Goal: Answer question/provide support

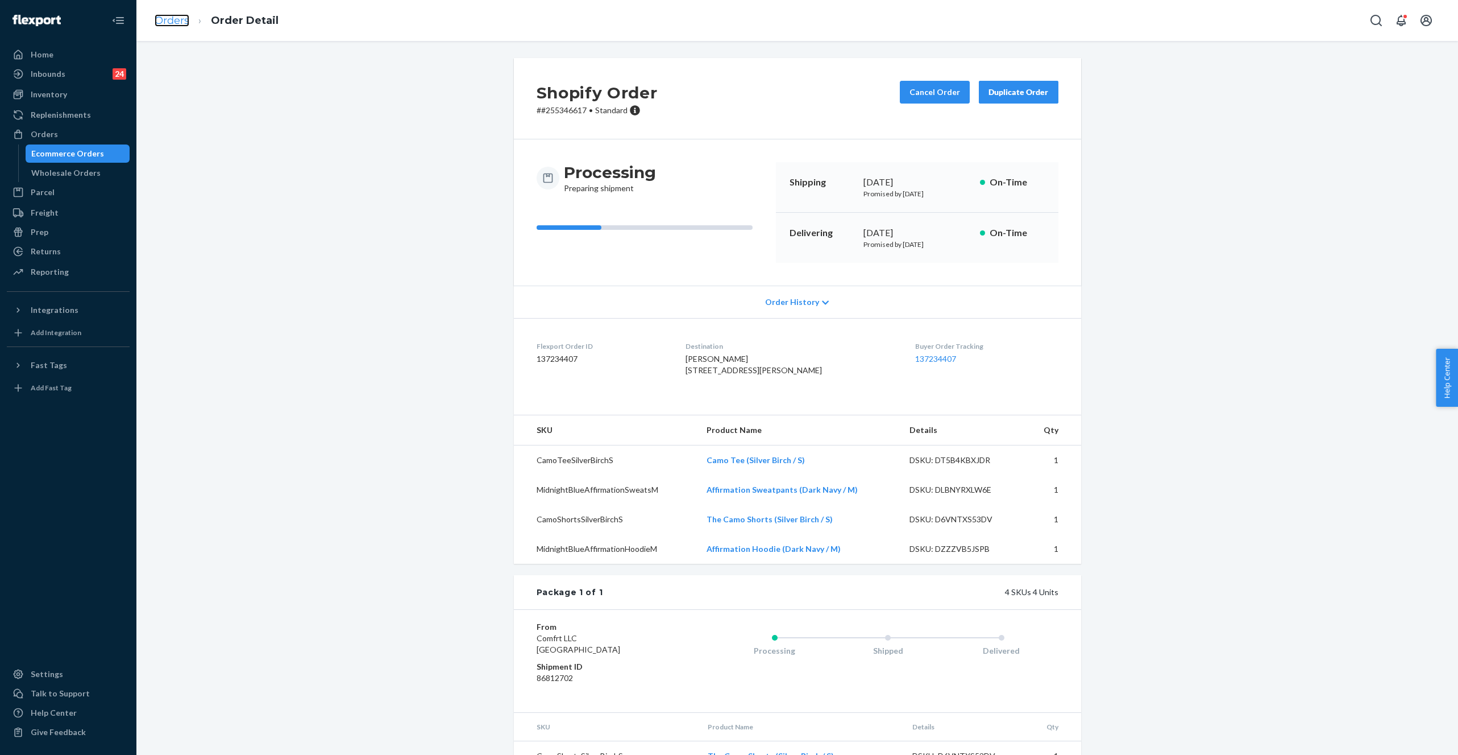
click at [172, 20] on link "Orders" at bounding box center [172, 20] width 35 height 13
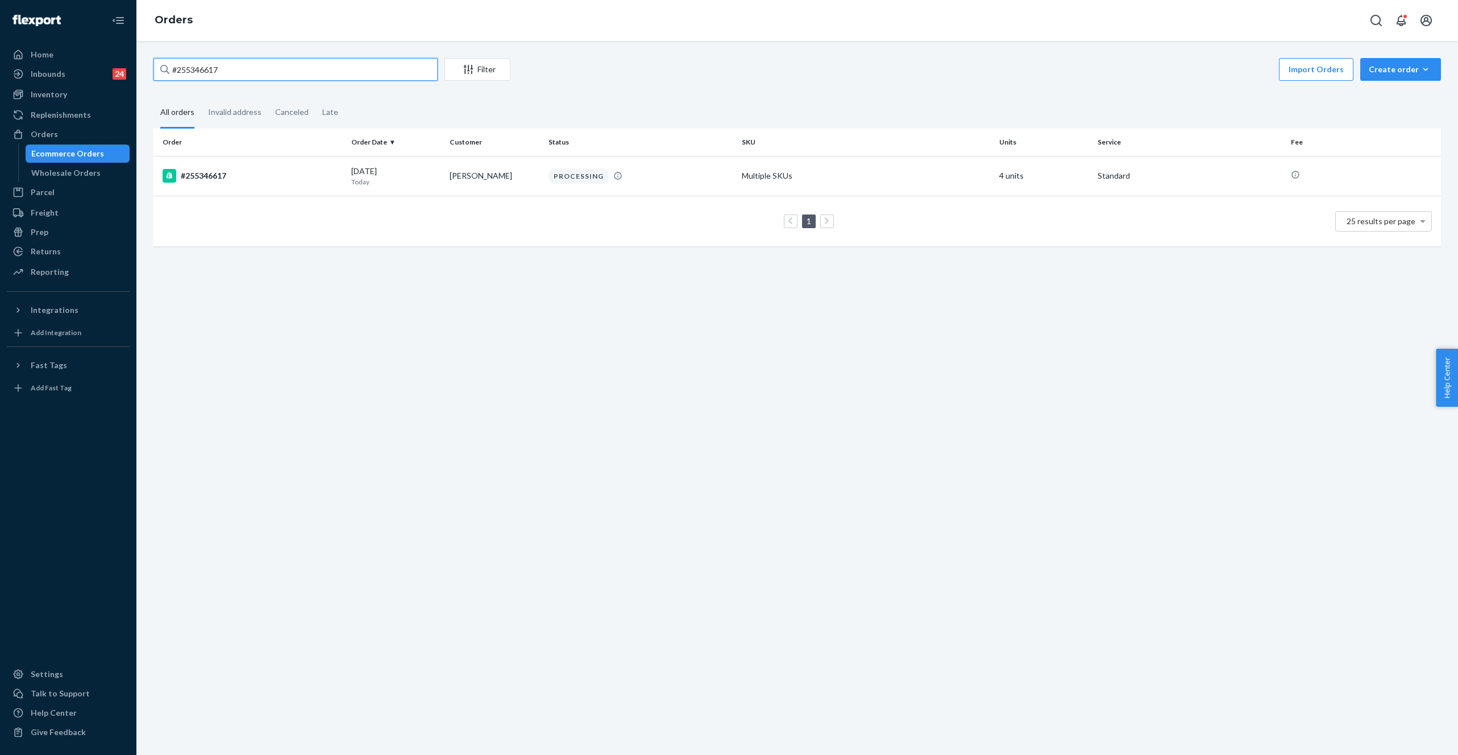
click at [205, 67] on input "#255346617" at bounding box center [296, 69] width 284 height 23
paste input "146662"
type input "#255146662"
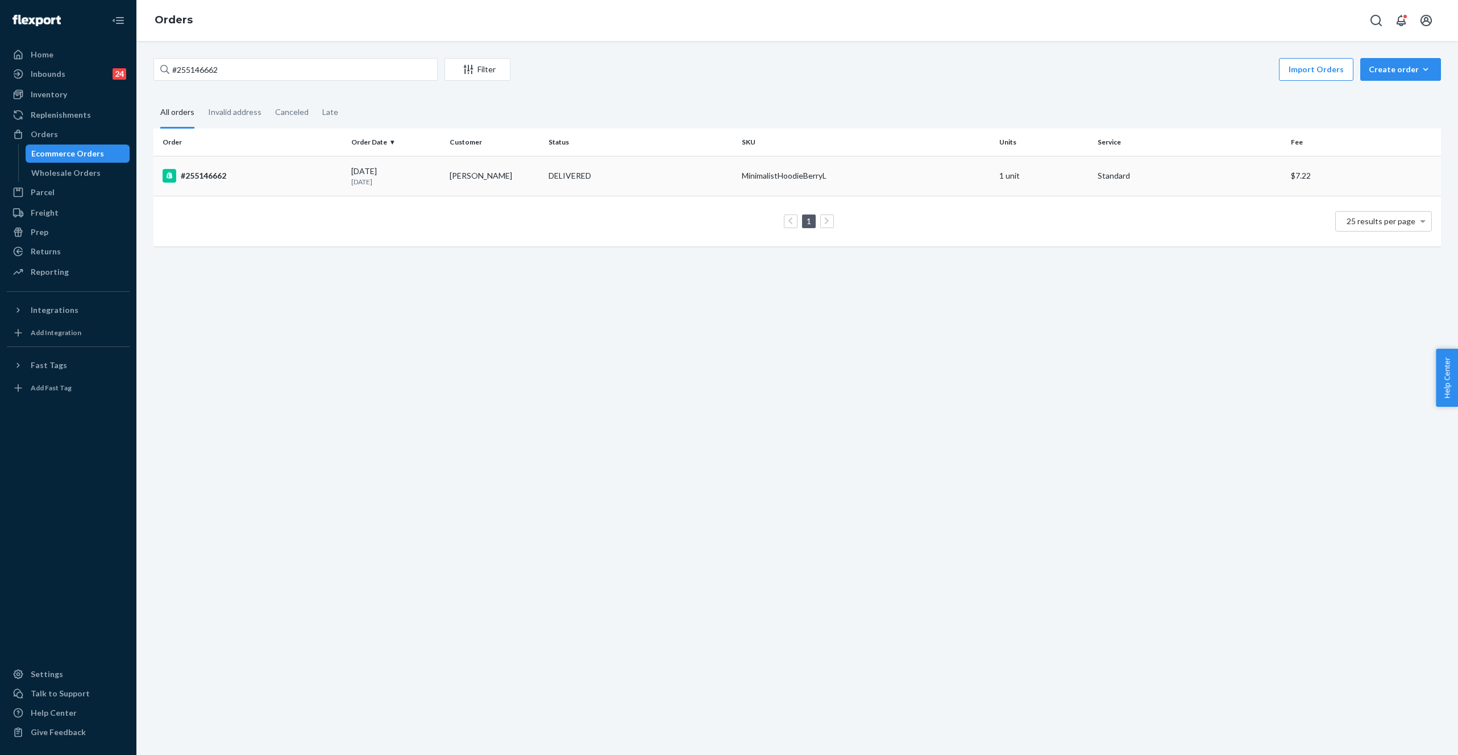
click at [743, 171] on div "MinimalistHoodieBerryL" at bounding box center [866, 175] width 248 height 11
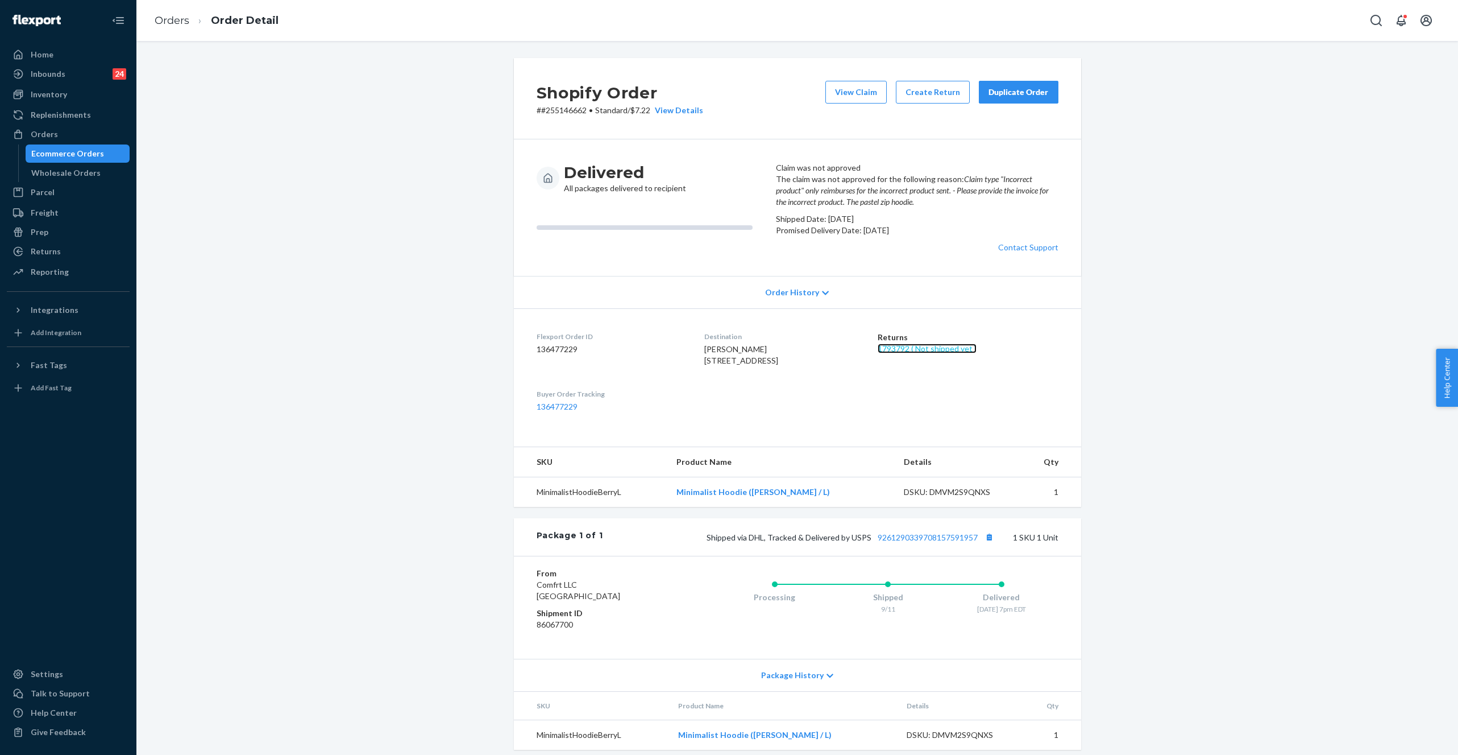
click at [914, 353] on link "1793792 ( Not shipped yet )" at bounding box center [927, 348] width 99 height 10
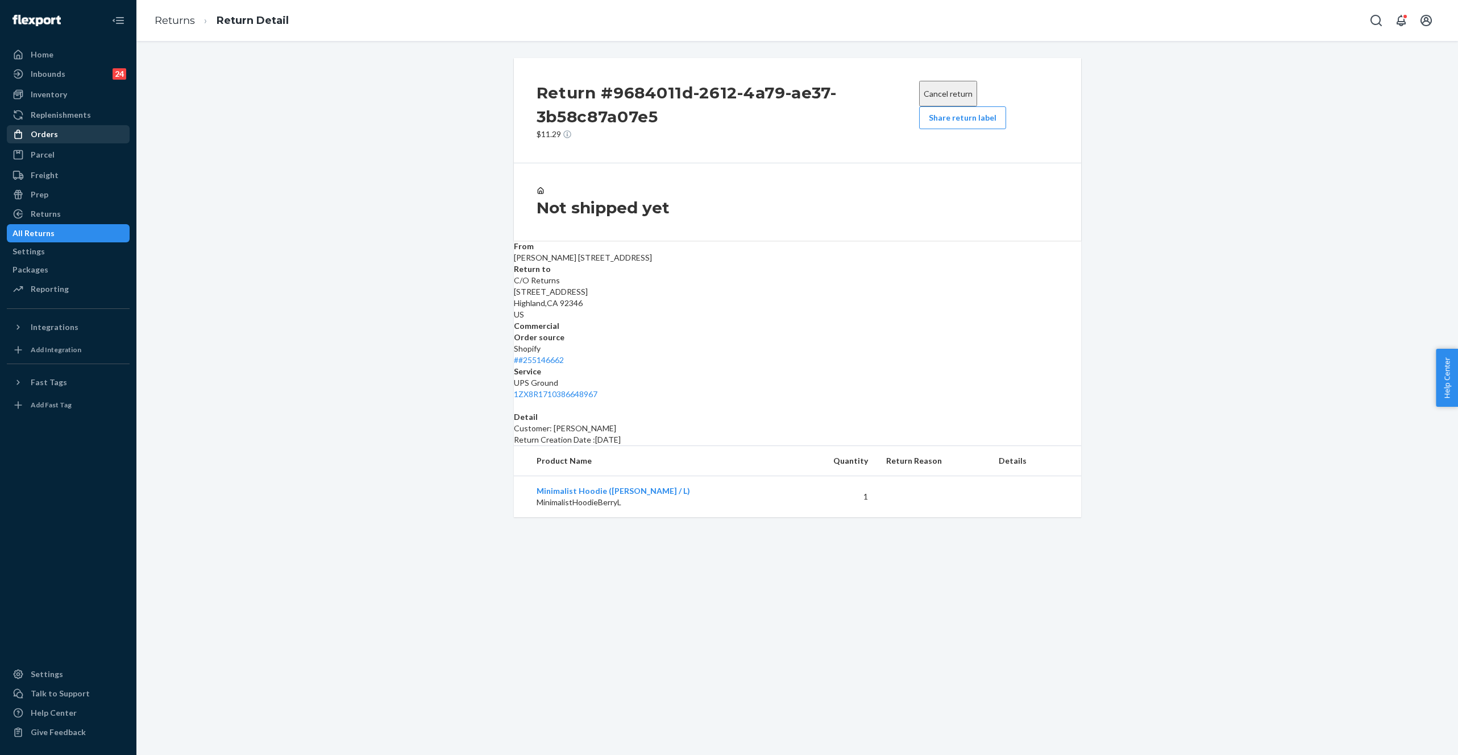
click at [49, 131] on div "Orders" at bounding box center [44, 133] width 27 height 11
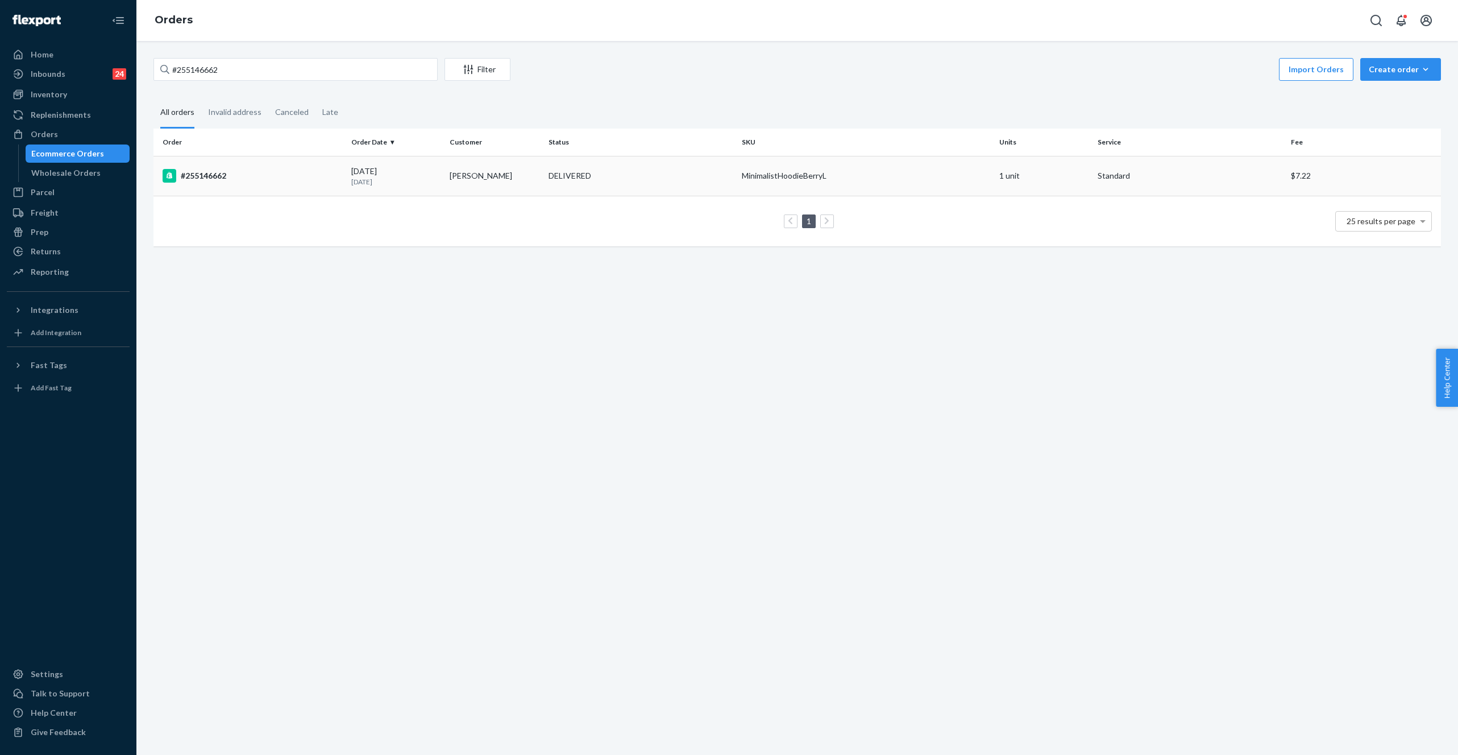
click at [797, 183] on td "MinimalistHoodieBerryL" at bounding box center [866, 176] width 258 height 40
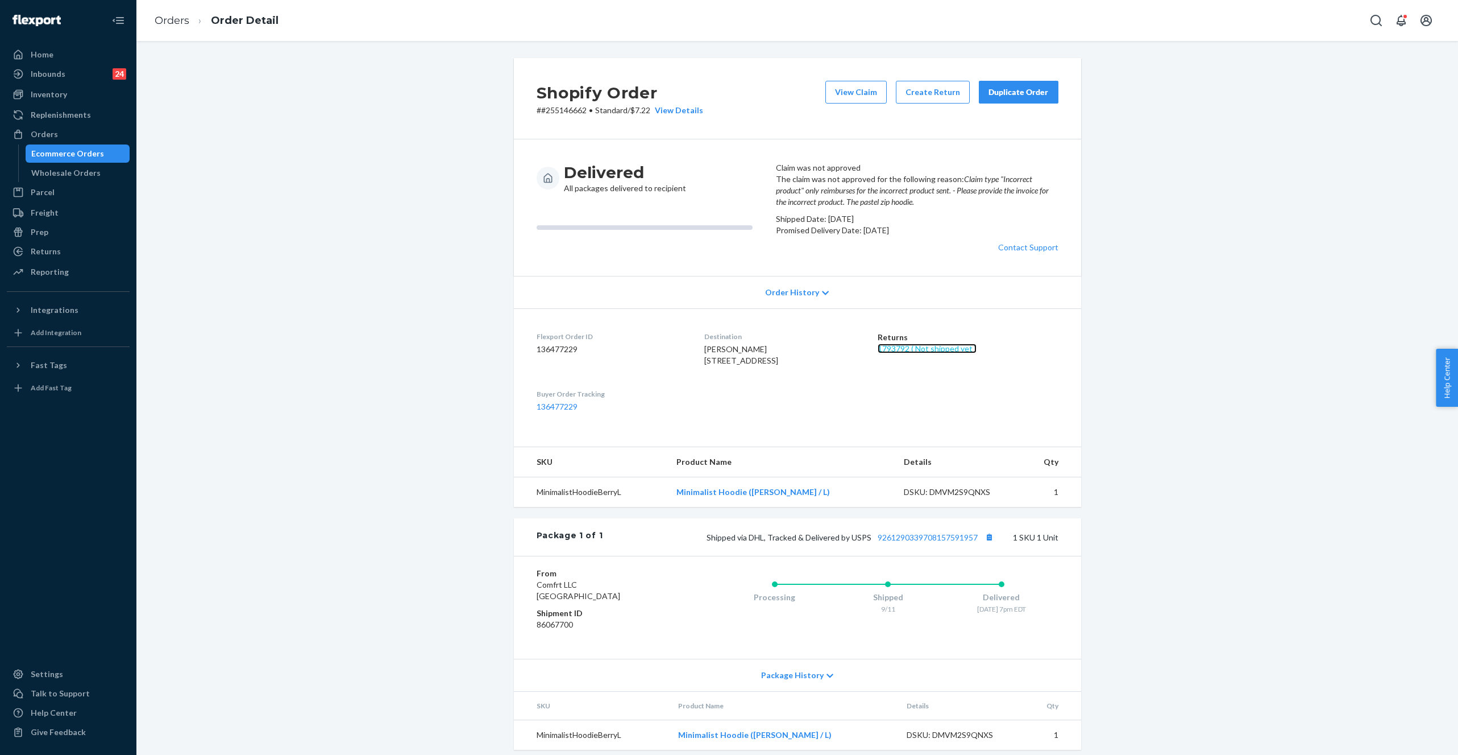
click at [926, 353] on link "1793792 ( Not shipped yet )" at bounding box center [927, 348] width 99 height 10
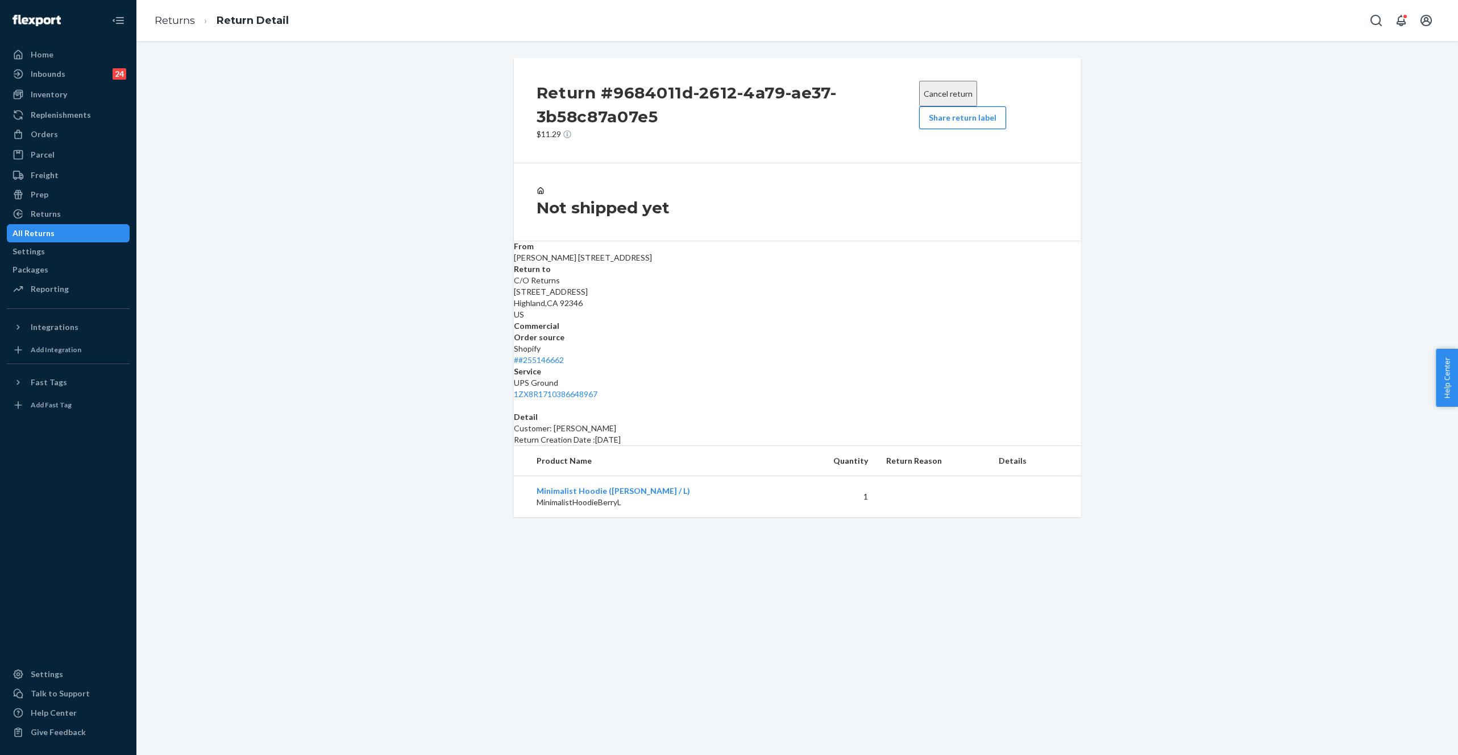
click at [937, 127] on button "Share return label" at bounding box center [962, 117] width 87 height 23
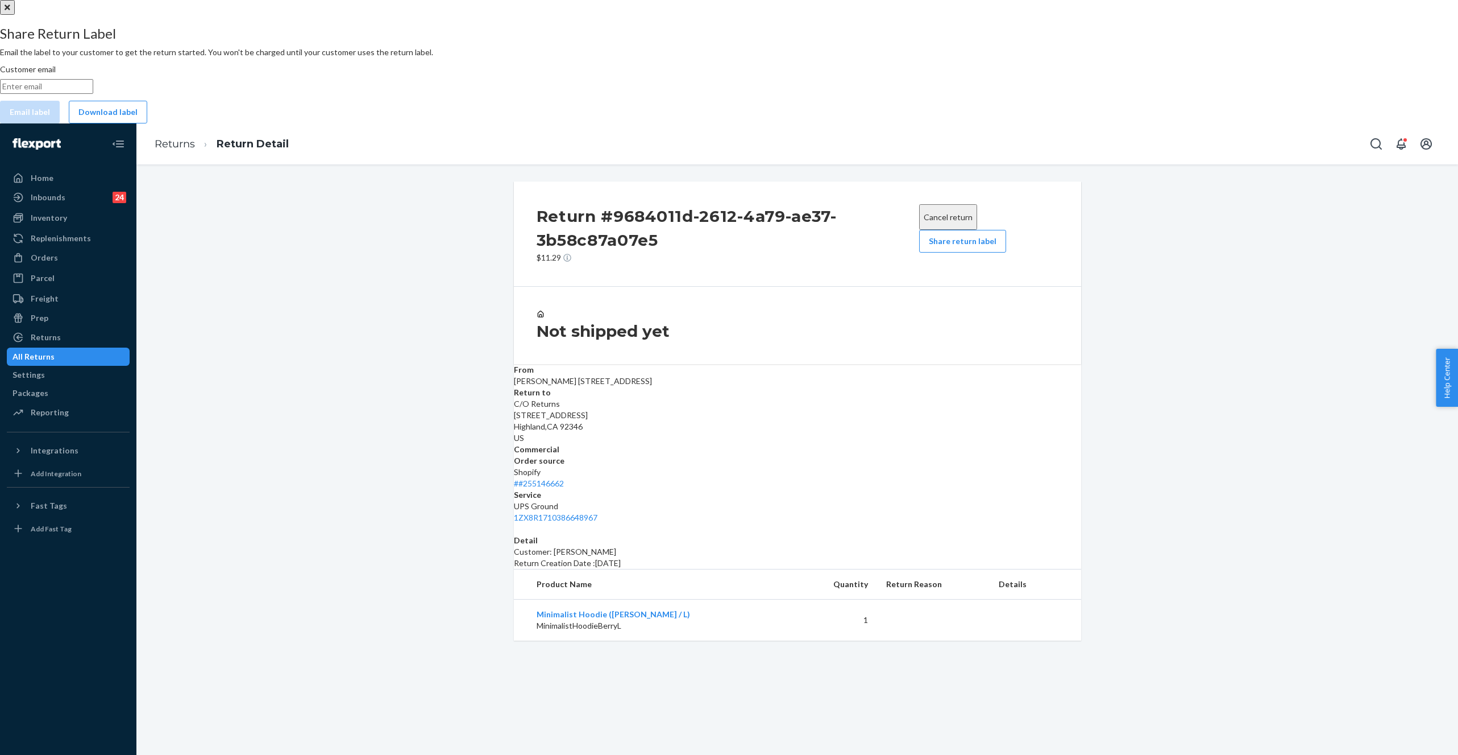
click at [93, 94] on input "Customer email" at bounding box center [46, 86] width 93 height 15
paste input "[PERSON_NAME][EMAIL_ADDRESS][PERSON_NAME][DOMAIN_NAME]"
type input "[PERSON_NAME][EMAIL_ADDRESS][PERSON_NAME][DOMAIN_NAME]"
click at [60, 123] on button "Email label" at bounding box center [30, 112] width 60 height 23
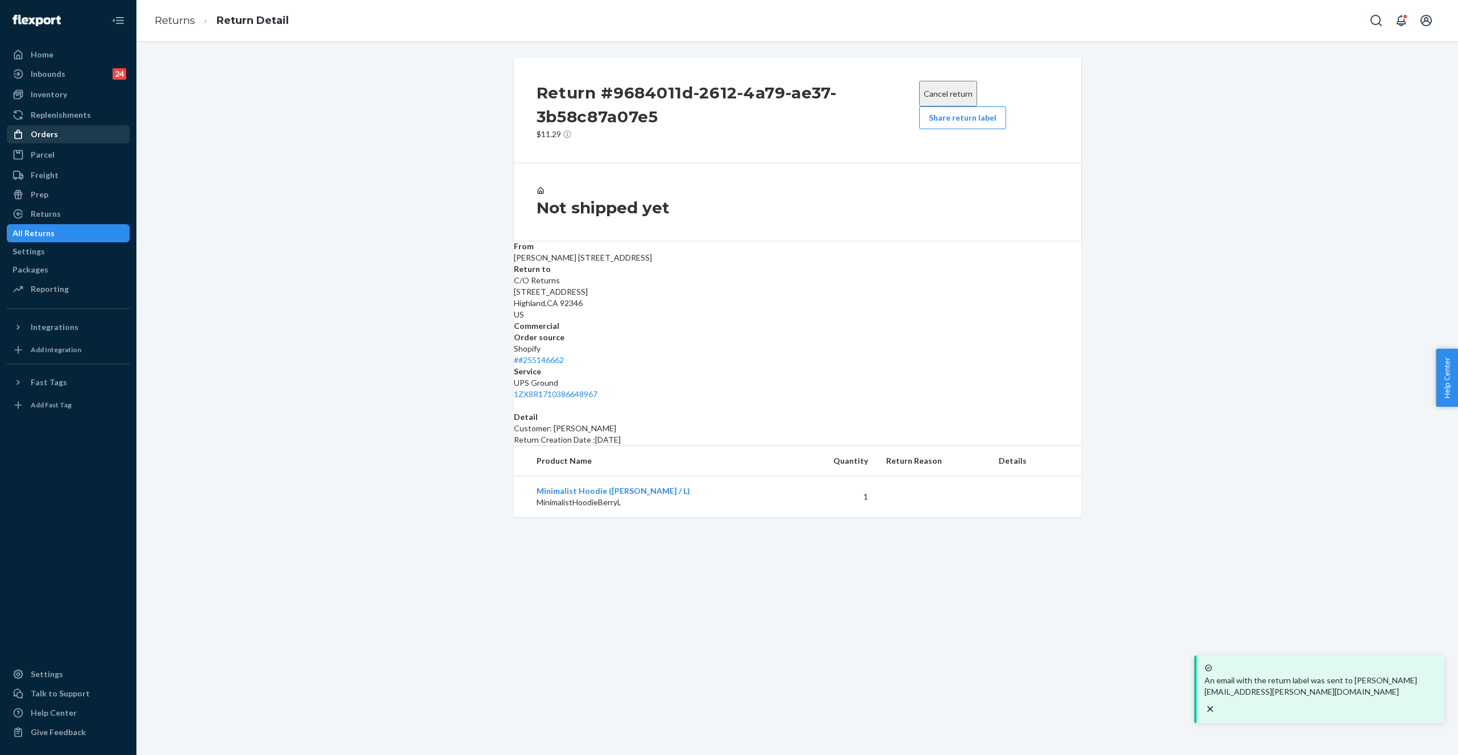
click at [55, 130] on div "Orders" at bounding box center [44, 133] width 27 height 11
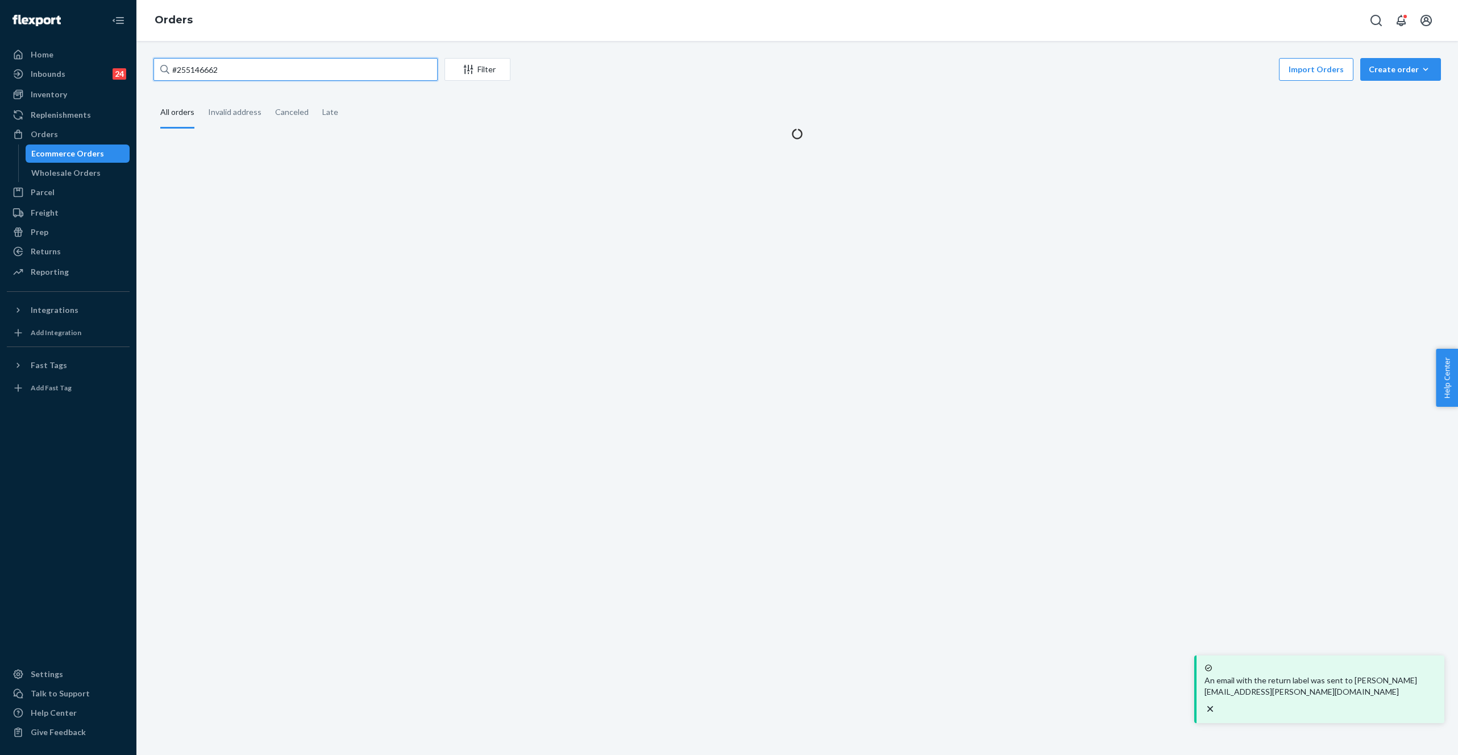
click at [234, 64] on input "#255146662" at bounding box center [296, 69] width 284 height 23
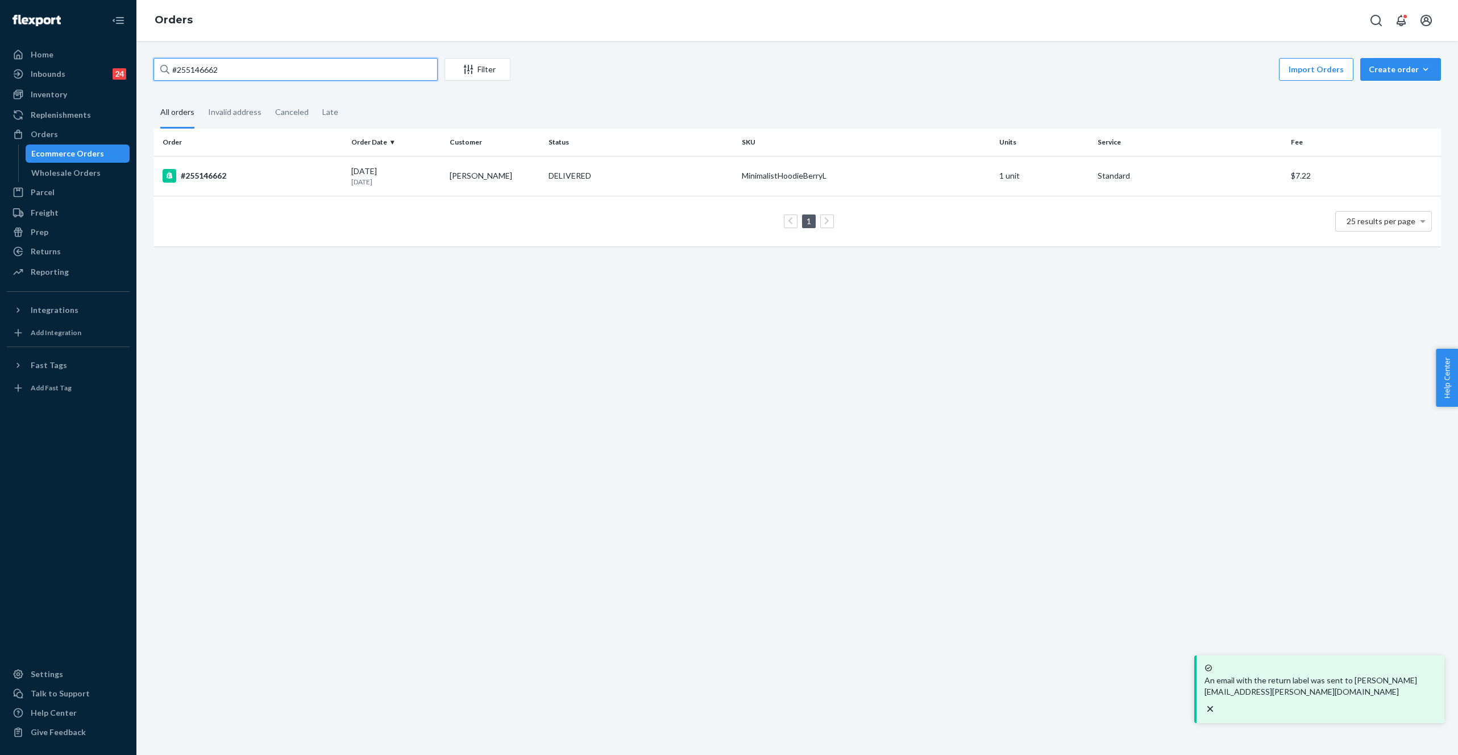
click at [234, 64] on input "#255146662" at bounding box center [296, 69] width 284 height 23
paste input "02875"
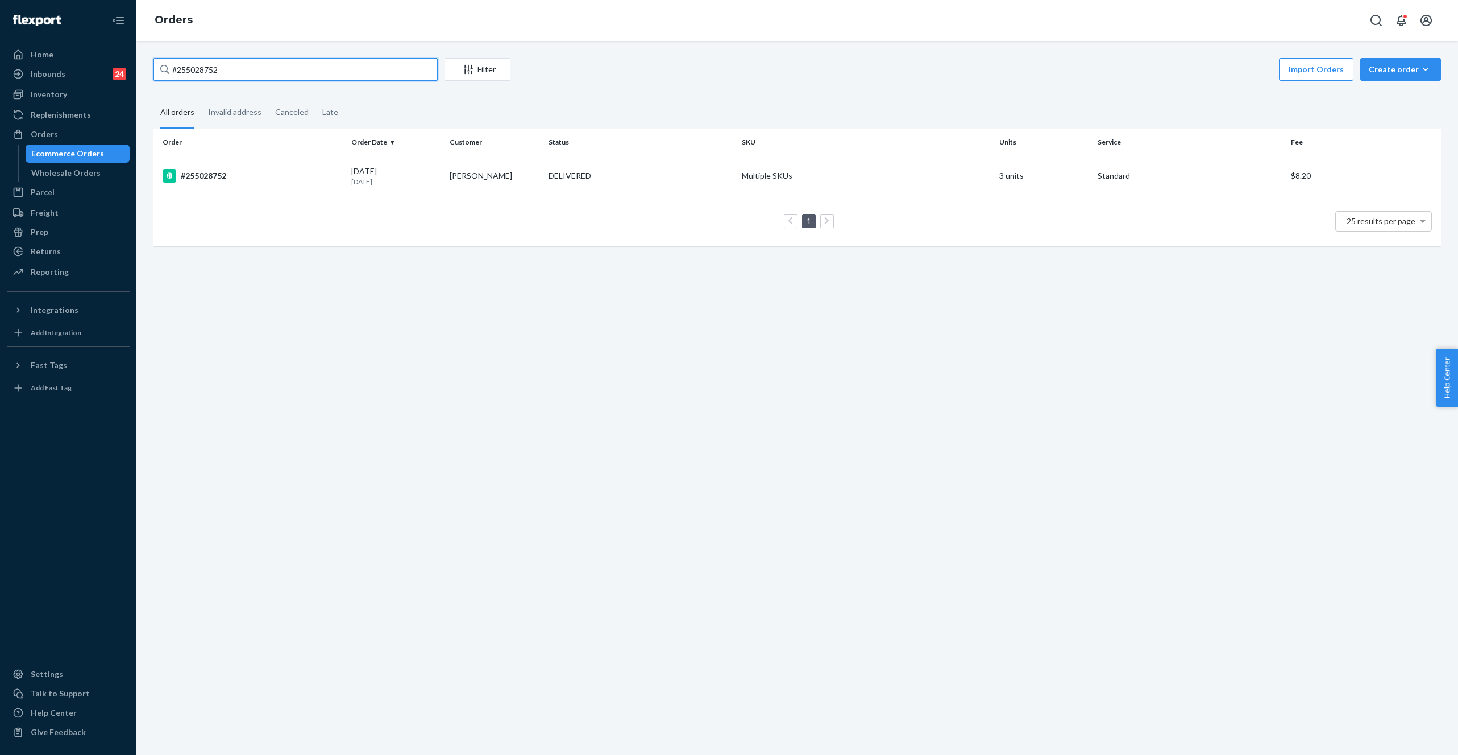
type input "#255028752"
click at [676, 187] on td "DELIVERED" at bounding box center [640, 176] width 193 height 40
